Goal: Navigation & Orientation: Go to known website

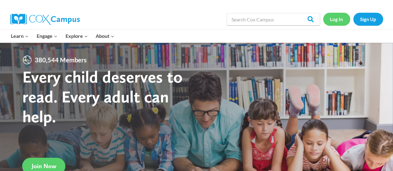
click at [339, 20] on link "Log In" at bounding box center [336, 19] width 27 height 13
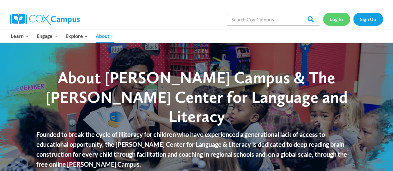
click at [337, 19] on link "Log In" at bounding box center [336, 19] width 27 height 13
